Goal: Feedback & Contribution: Submit feedback/report problem

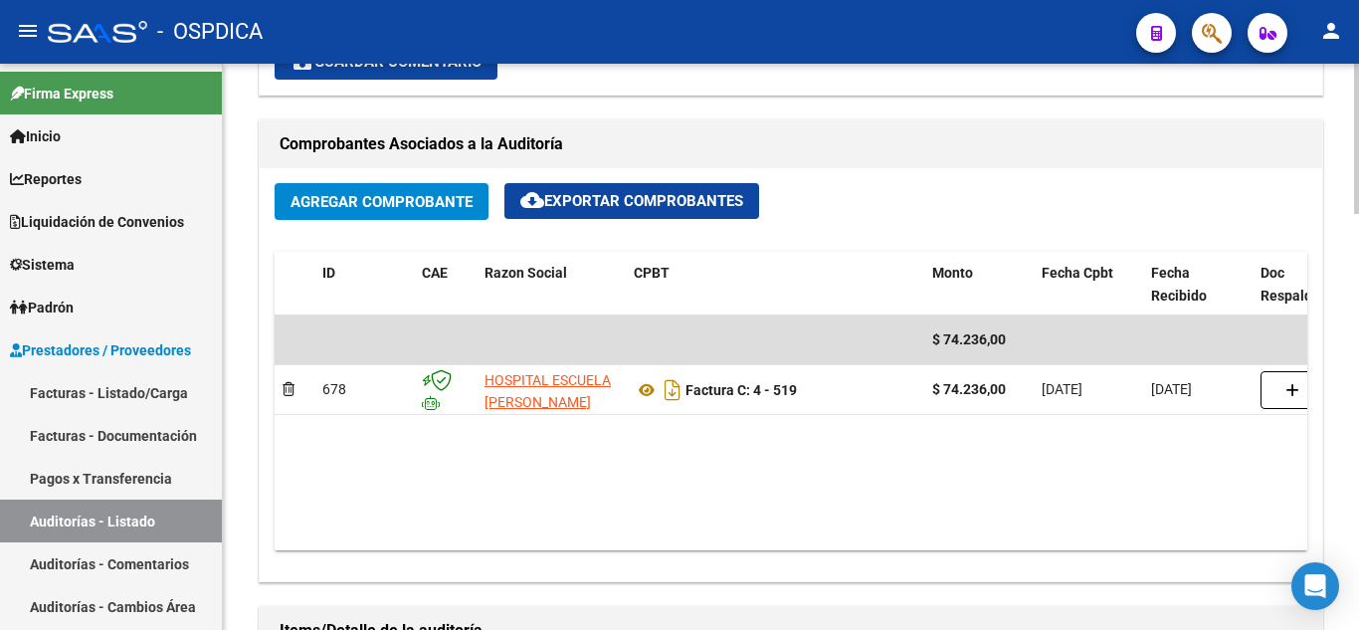
scroll to position [895, 0]
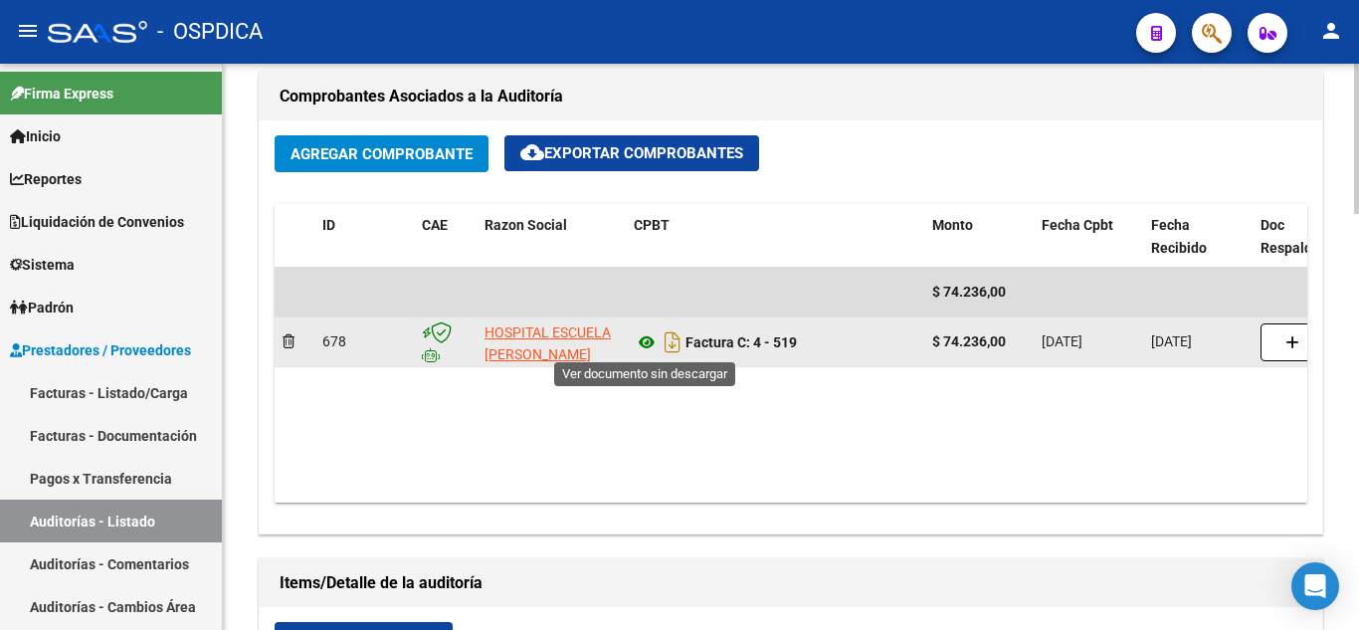
click at [648, 345] on icon at bounding box center [647, 342] width 26 height 24
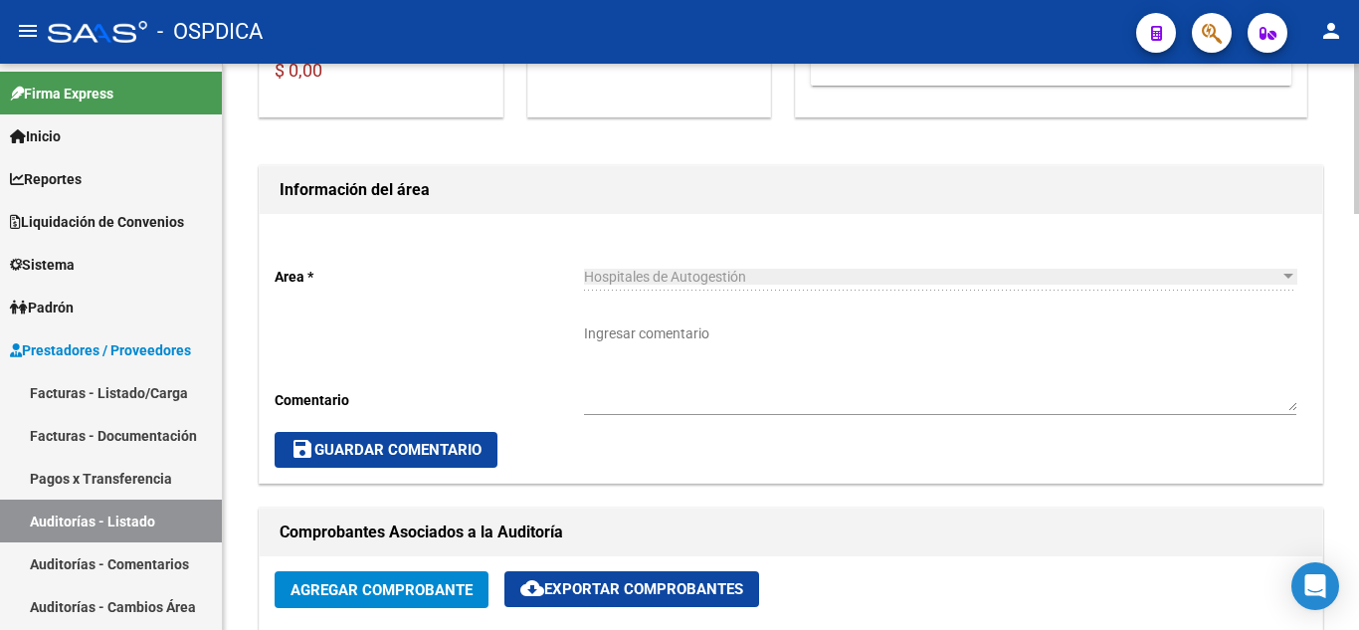
scroll to position [398, 0]
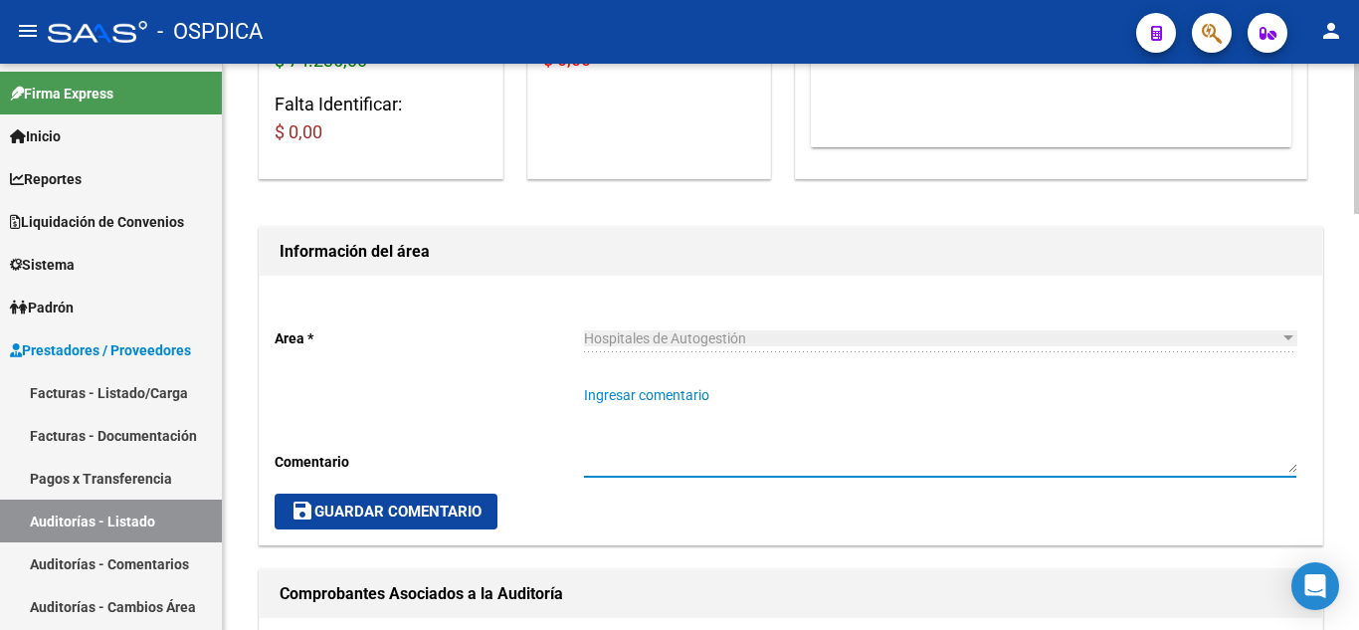
click at [735, 458] on textarea "Ingresar comentario" at bounding box center [940, 429] width 712 height 88
type textarea "D"
type textarea "No está disponible la documentación respaldatoria, los RX se debitan sin informe"
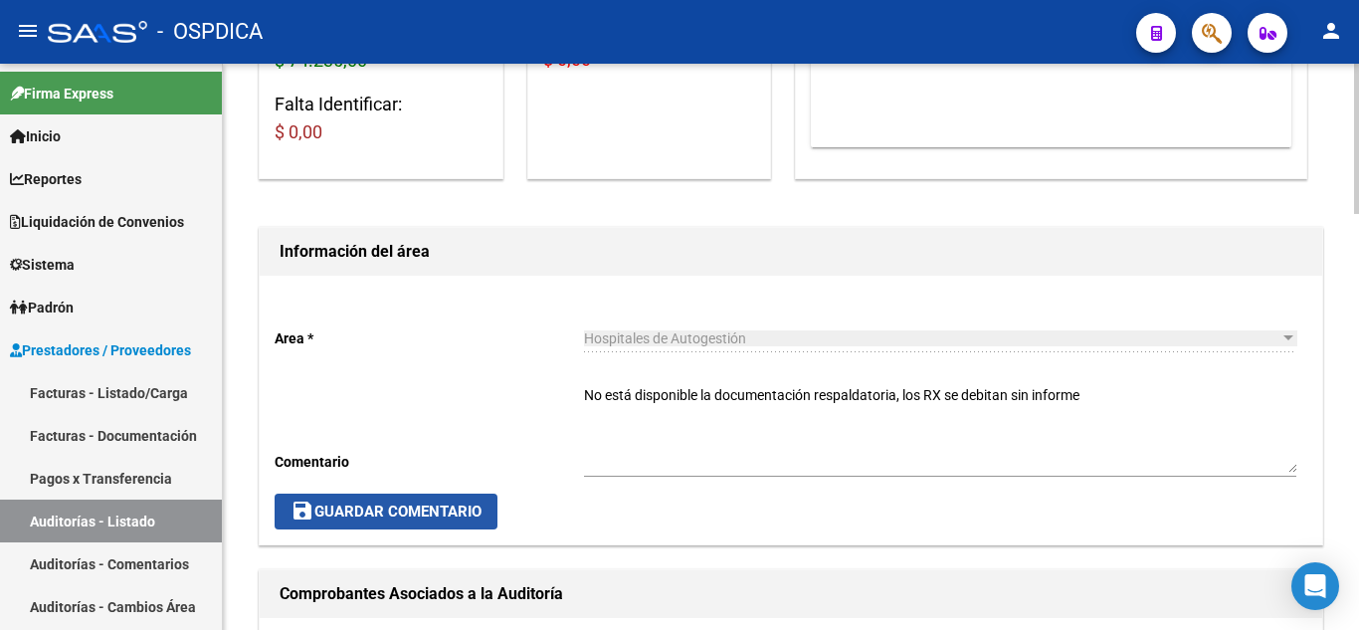
click at [431, 514] on span "save Guardar Comentario" at bounding box center [386, 511] width 191 height 18
